Goal: Entertainment & Leisure: Consume media (video, audio)

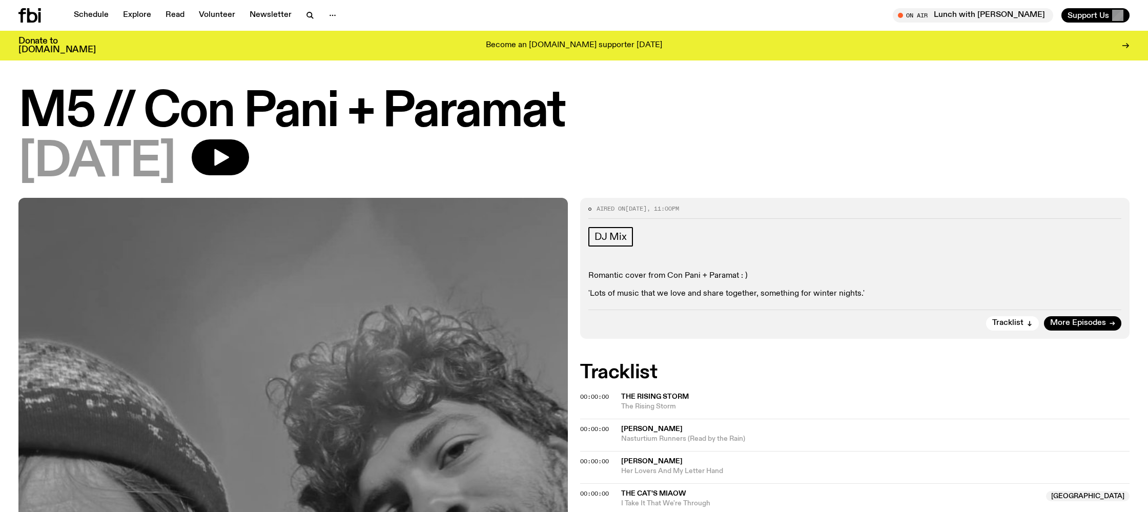
scroll to position [109, 0]
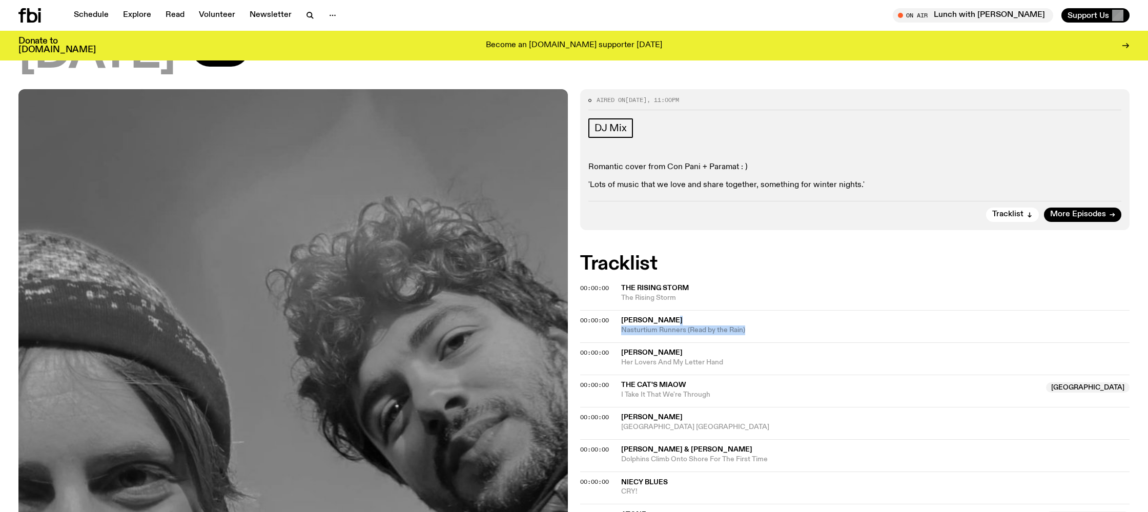
drag, startPoint x: 714, startPoint y: 323, endPoint x: 761, endPoint y: 335, distance: 48.6
click at [761, 335] on div "00:00:00 [PERSON_NAME] Nasturtium Runners (Read by the Rain)" at bounding box center [854, 326] width 549 height 32
copy div "Nasturtium Runners (Read by the Rain)"
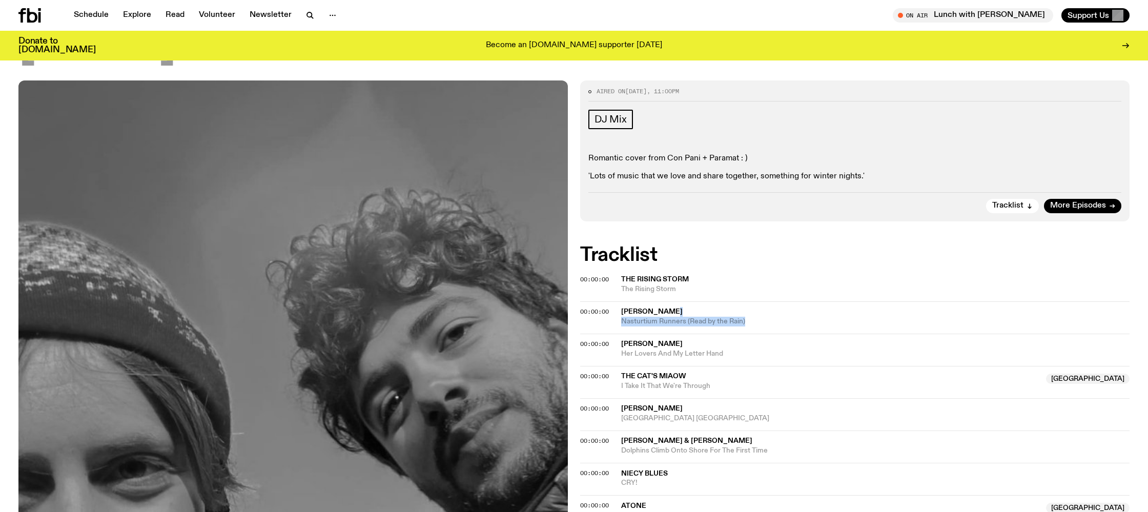
scroll to position [140, 0]
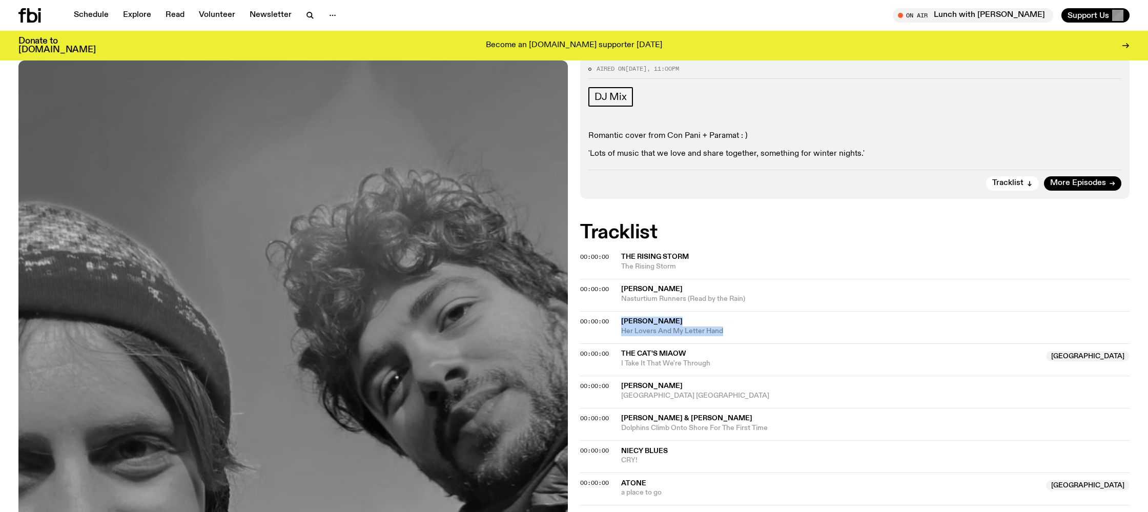
drag, startPoint x: 733, startPoint y: 333, endPoint x: 613, endPoint y: 322, distance: 119.9
click at [613, 322] on div "00:00:00 Klumpes [PERSON_NAME] Her Lovers And My Letter Hand" at bounding box center [854, 327] width 549 height 32
copy div "Klumpes [PERSON_NAME] Her Lovers And My Letter Hand"
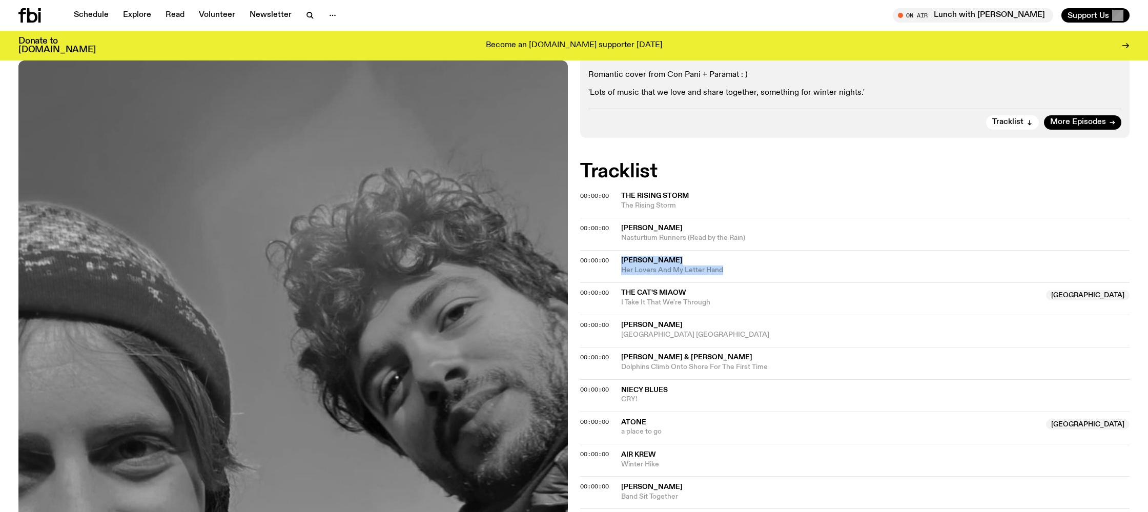
scroll to position [231, 0]
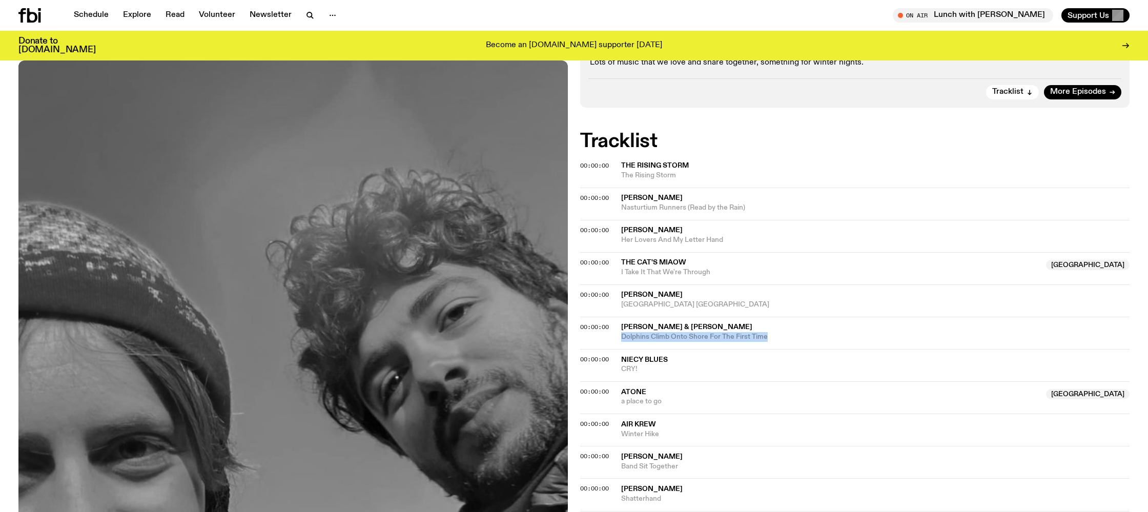
drag, startPoint x: 823, startPoint y: 337, endPoint x: 614, endPoint y: 341, distance: 209.6
click at [614, 341] on div "00:00:00 [PERSON_NAME] & [PERSON_NAME] Dolphins Climb Onto Shore For The First …" at bounding box center [854, 333] width 549 height 32
copy span "Dolphins Climb Onto Shore For The First Time"
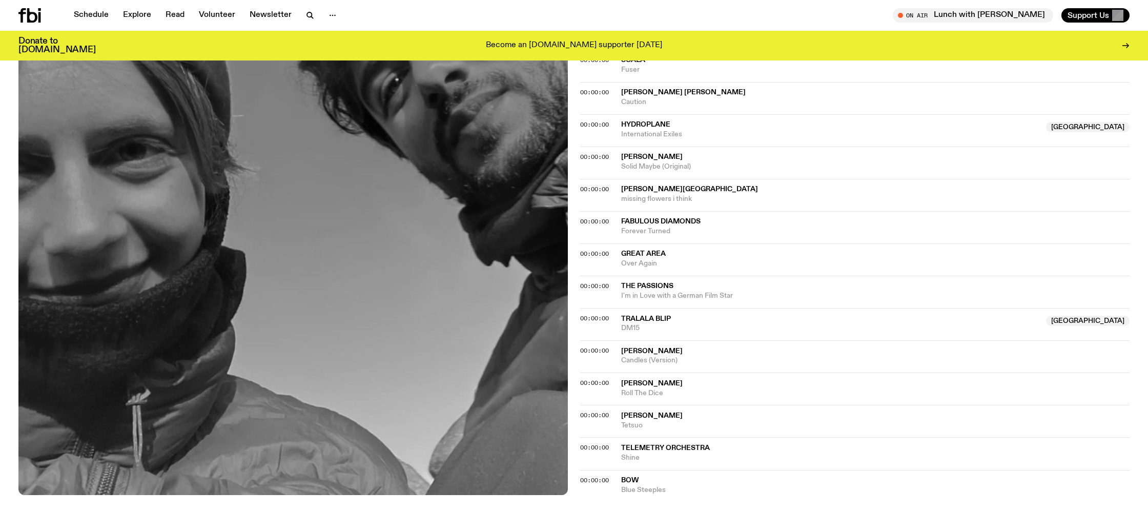
scroll to position [946, 0]
